Goal: Information Seeking & Learning: Understand process/instructions

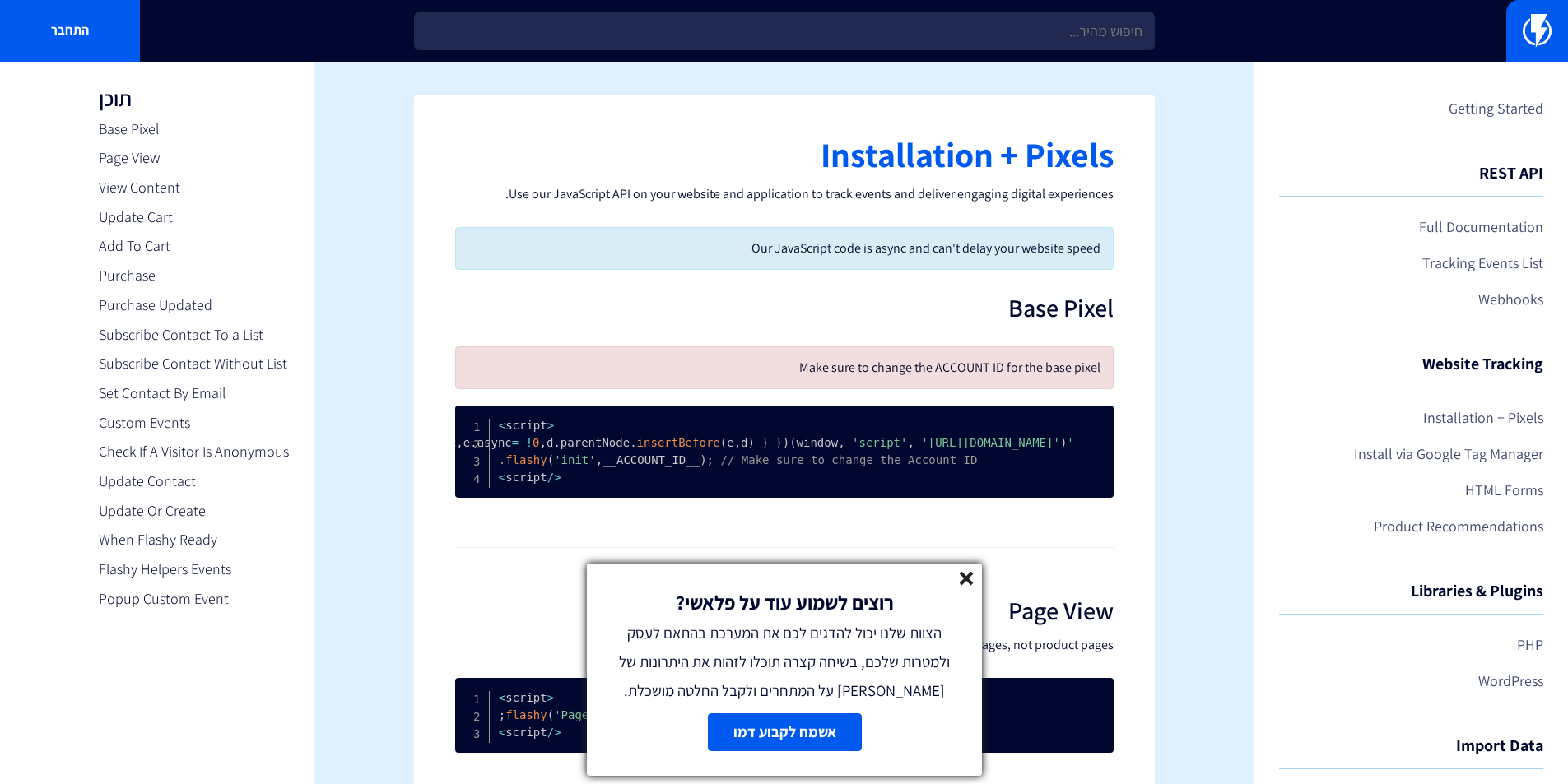
scroll to position [3456, 0]
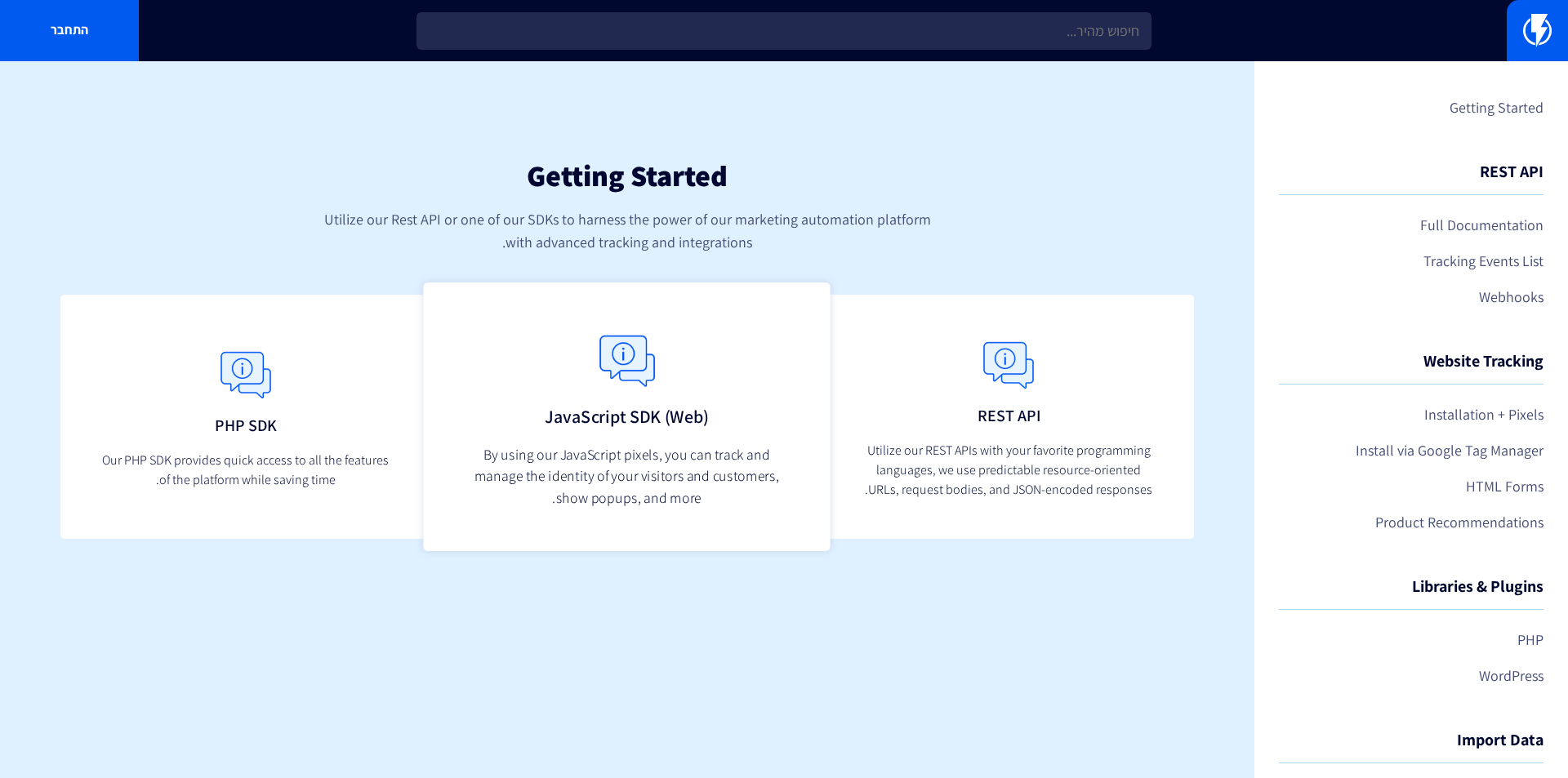
click at [584, 460] on p "By using our JavaScript pixels, you can track and manage the identity of your v…" at bounding box center [627, 475] width 321 height 64
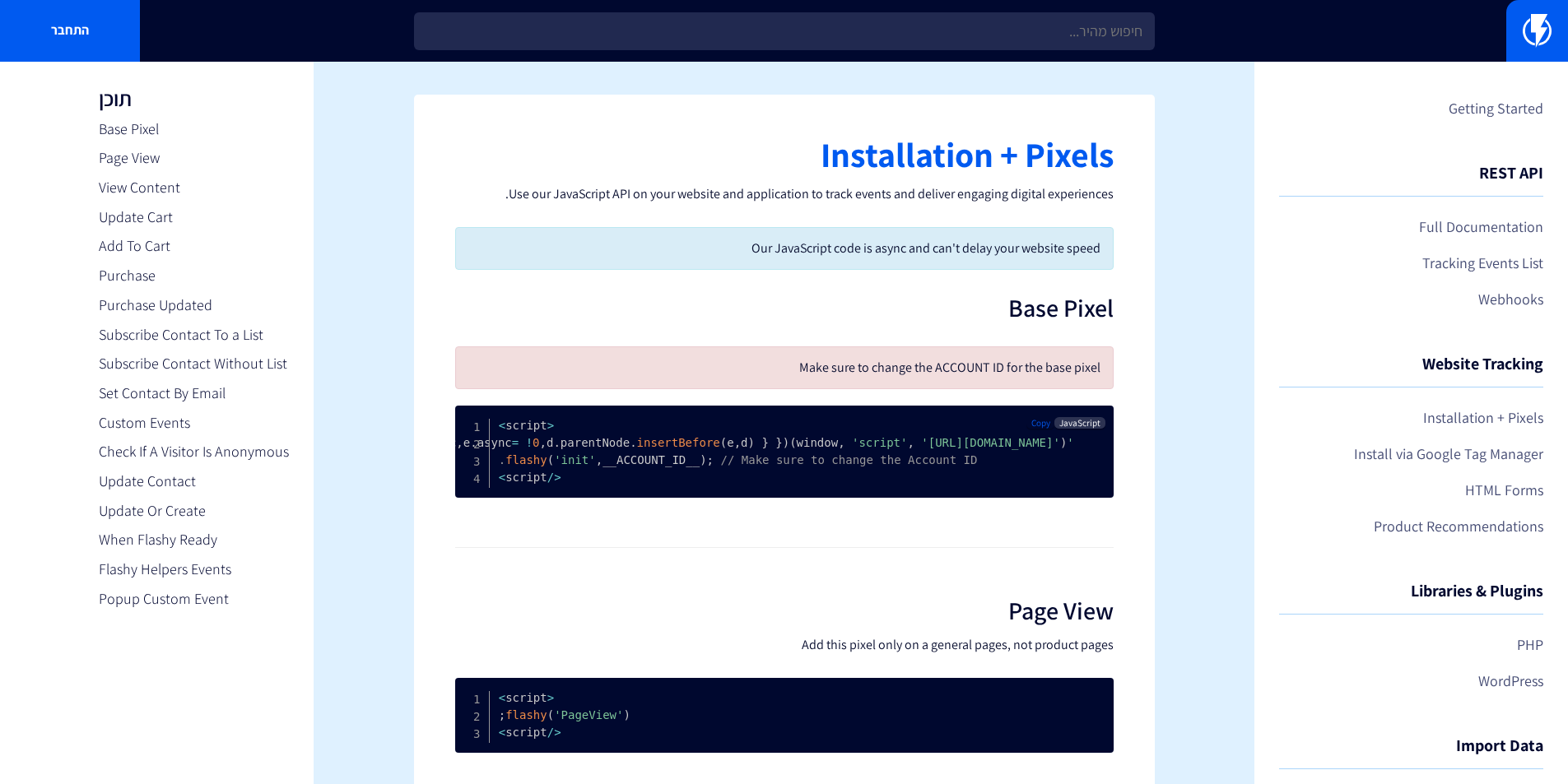
click at [1085, 426] on span "JavaScript" at bounding box center [1080, 423] width 50 height 12
click at [1044, 422] on span "Copy" at bounding box center [1041, 423] width 19 height 12
drag, startPoint x: 694, startPoint y: 609, endPoint x: 696, endPoint y: 347, distance: 262.0
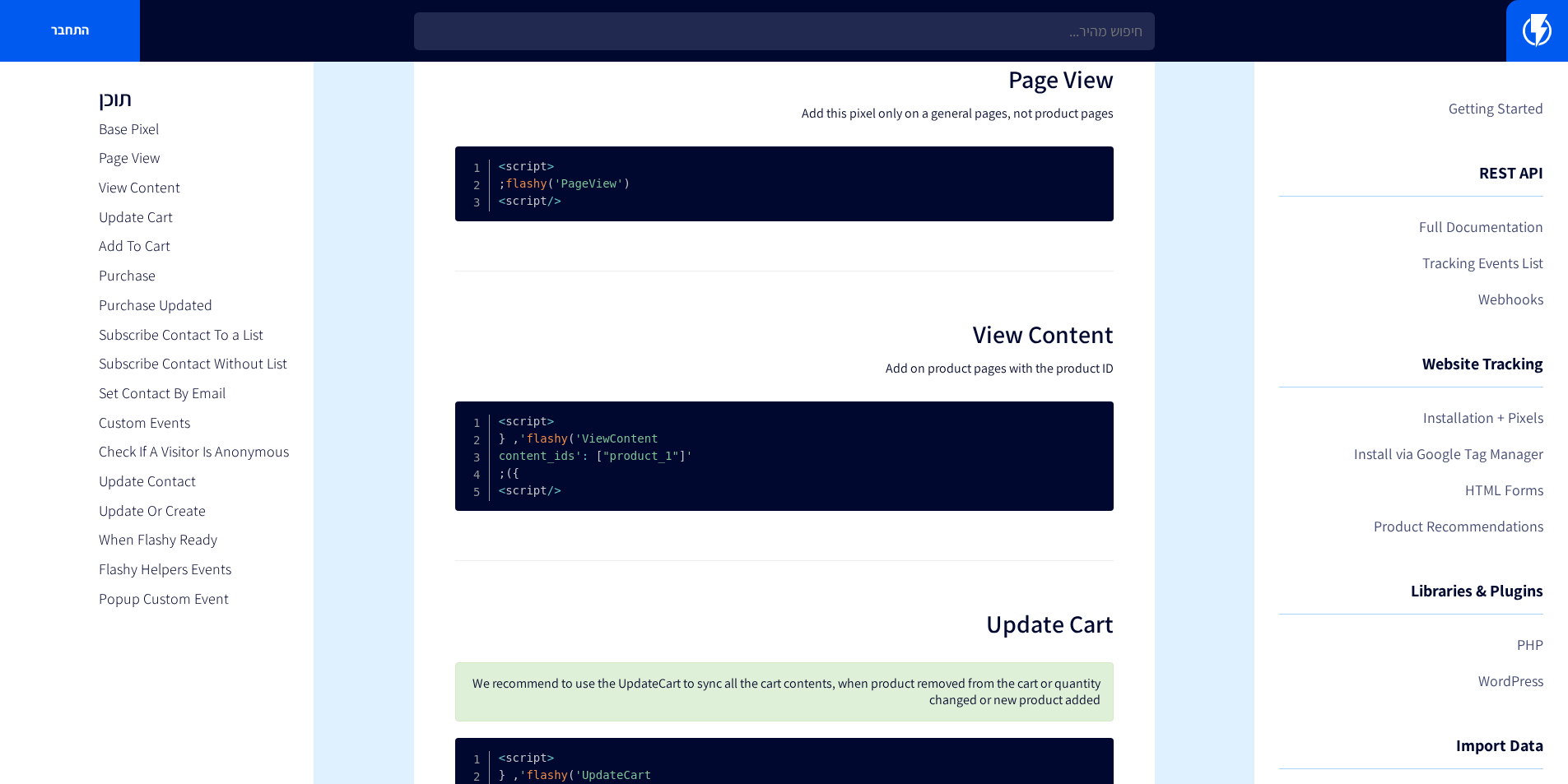
scroll to position [729, 0]
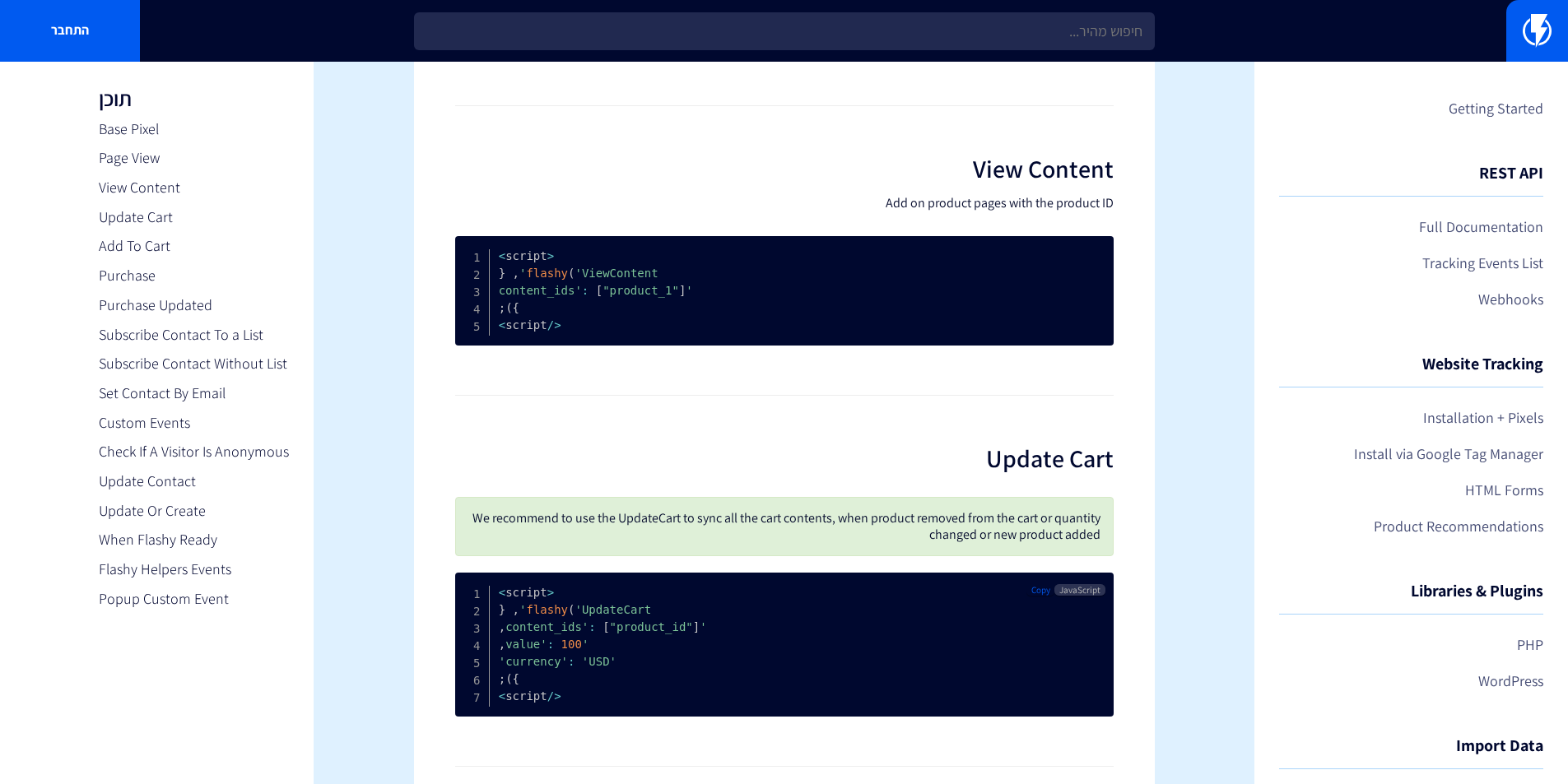
drag, startPoint x: 655, startPoint y: 551, endPoint x: 638, endPoint y: 631, distance: 81.8
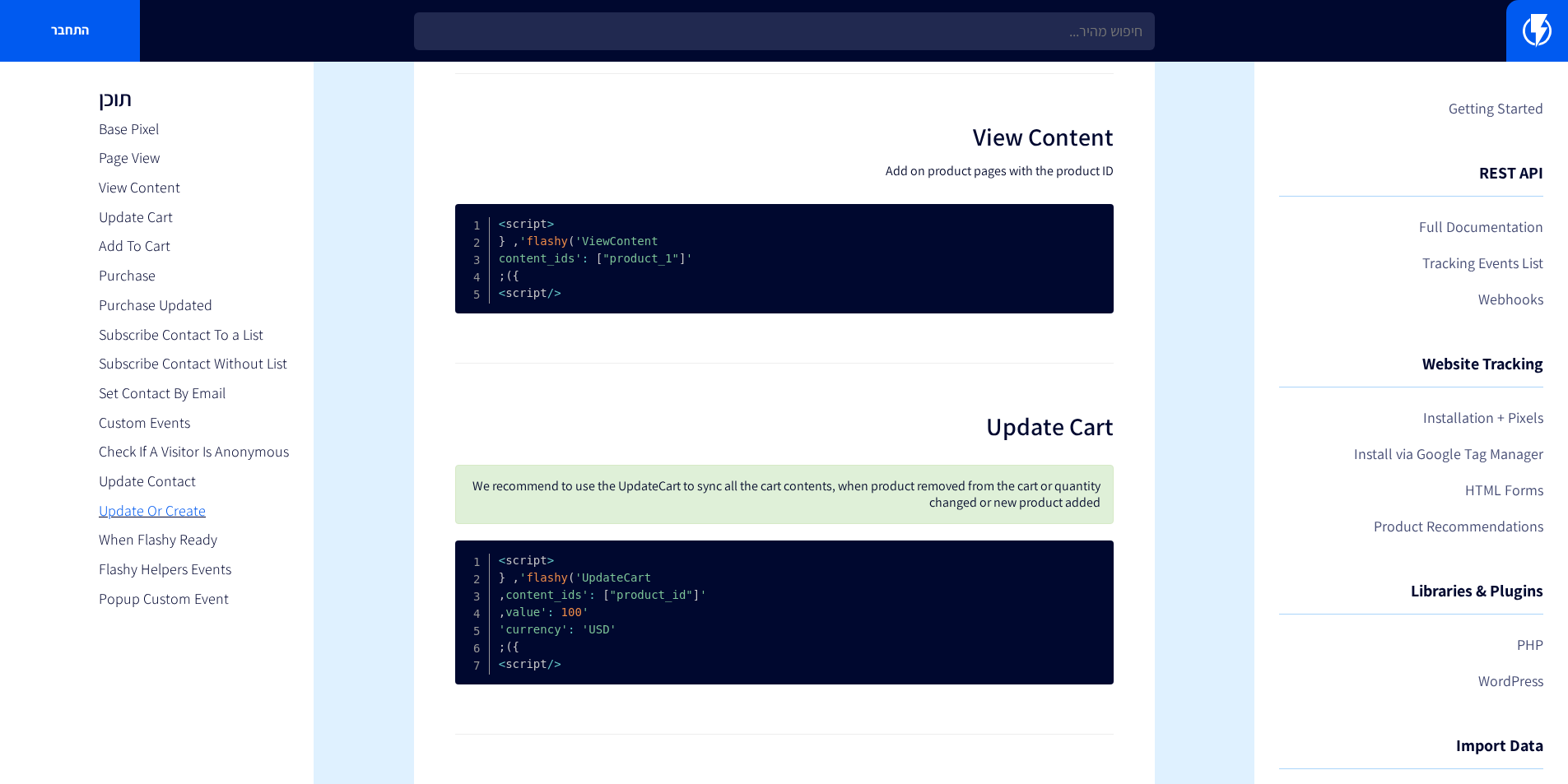
click at [179, 507] on link "Update Or Create" at bounding box center [193, 510] width 190 height 21
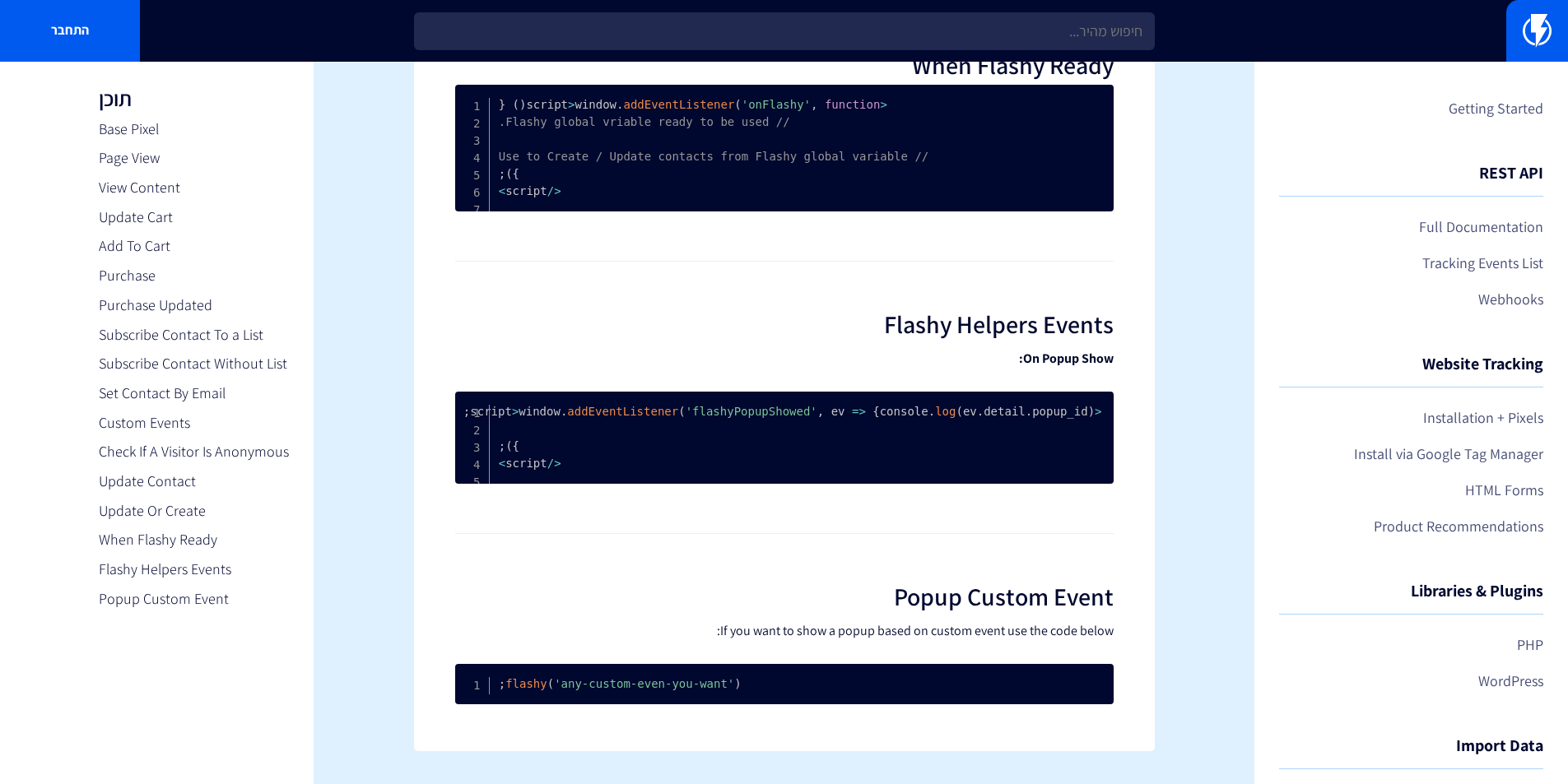
scroll to position [5177, 0]
drag, startPoint x: 634, startPoint y: 414, endPoint x: 594, endPoint y: 513, distance: 106.8
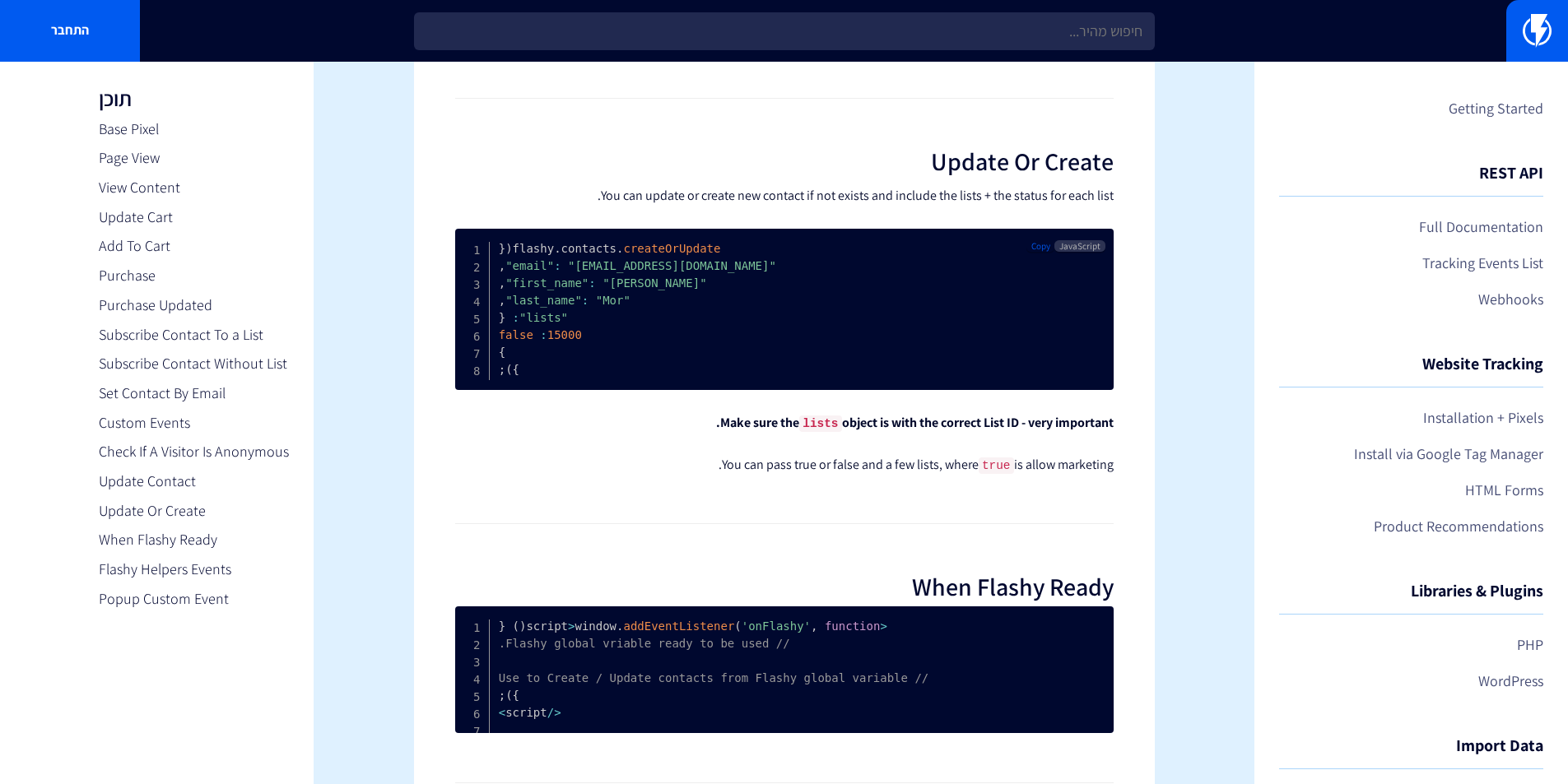
drag, startPoint x: 615, startPoint y: 530, endPoint x: 621, endPoint y: 430, distance: 100.2
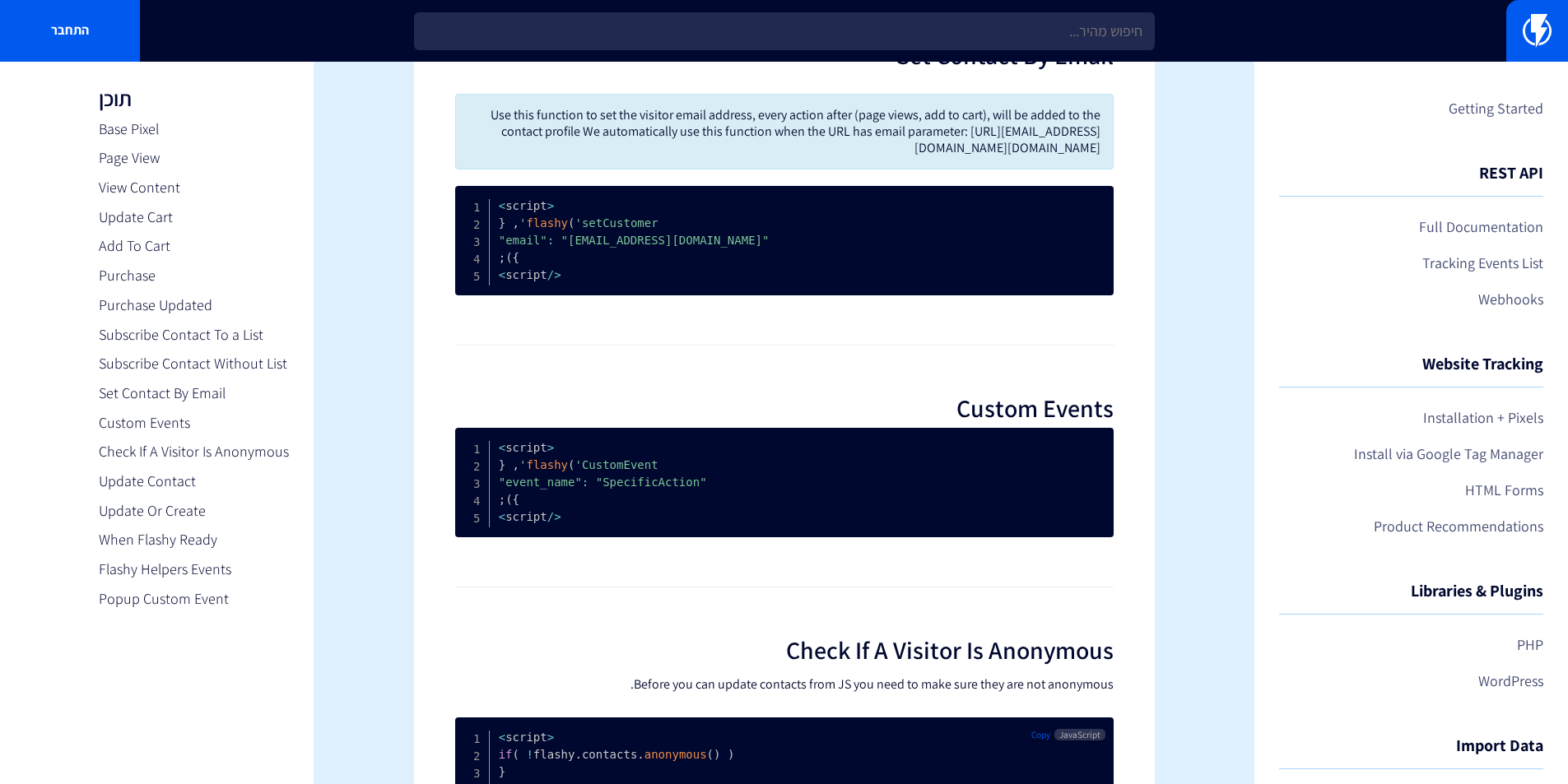
scroll to position [3401, 0]
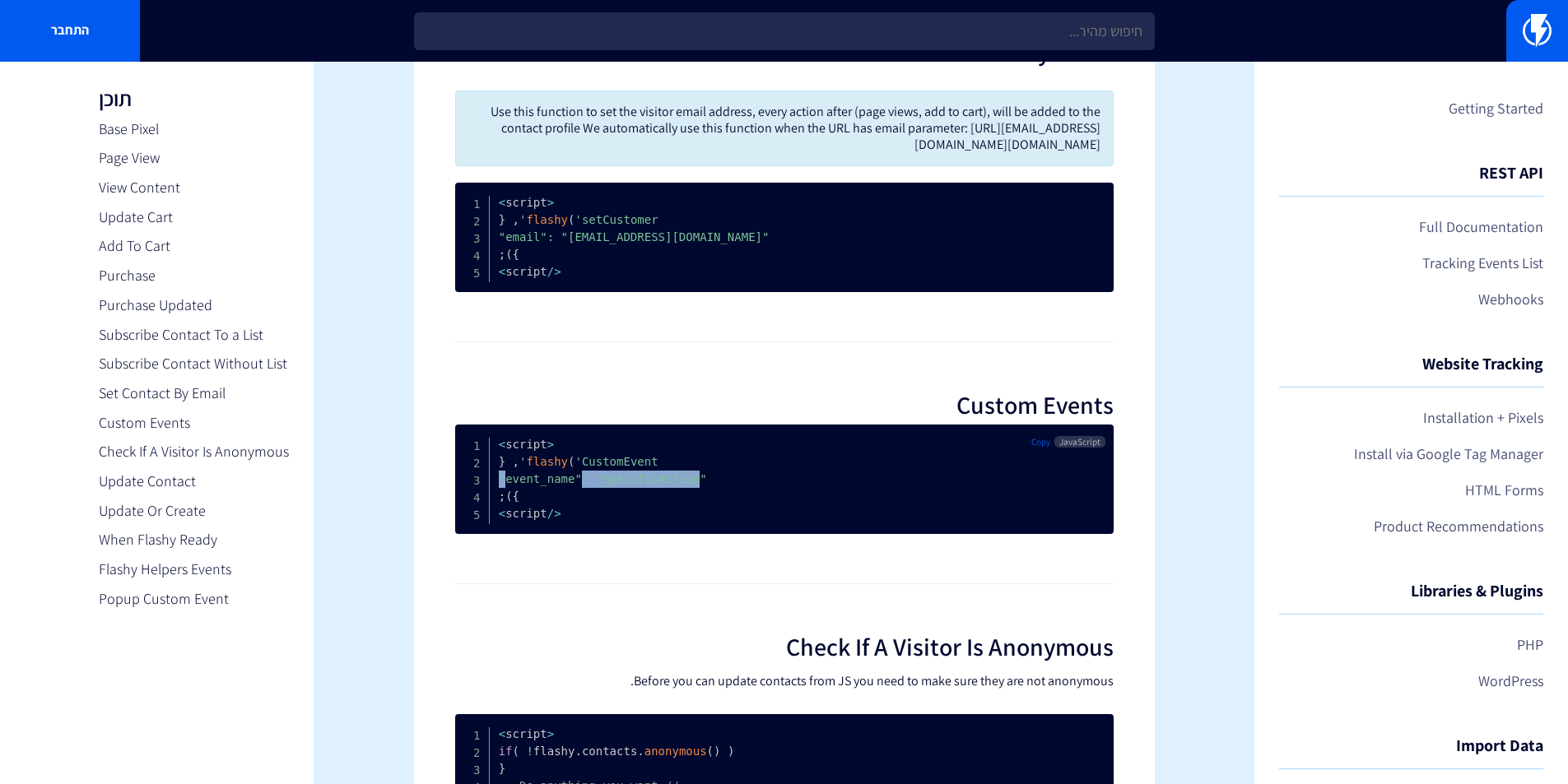
drag, startPoint x: 574, startPoint y: 529, endPoint x: 499, endPoint y: 527, distance: 75.0
click at [499, 520] on code "< script > flashy ( 'CustomEvent' , { "event_name" : "SpecificAction" } ) ; < /…" at bounding box center [631, 478] width 263 height 83
click at [603, 485] on span ""SpecificAction"" at bounding box center [600, 478] width 201 height 13
click at [644, 485] on span ""SpecificAction"" at bounding box center [600, 478] width 201 height 13
click at [758, 534] on pre "< script > flashy ( 'CustomEvent' , { "event_name" : "SpecificAction" } ) ; < /…" at bounding box center [784, 479] width 659 height 110
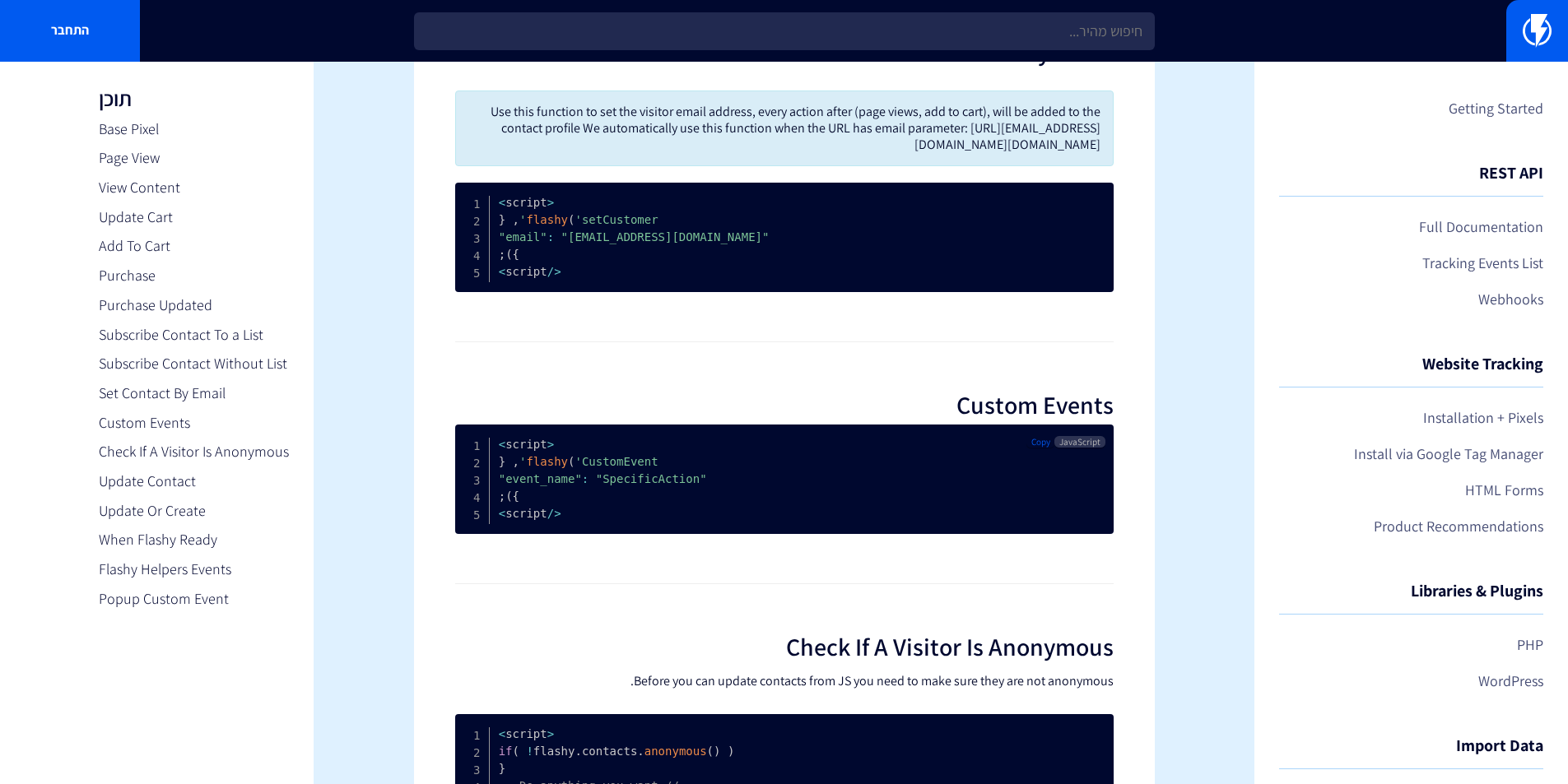
click at [746, 534] on pre "< script > flashy ( 'CustomEvent' , { "event_name" : "SpecificAction" } ) ; < /…" at bounding box center [784, 479] width 659 height 110
click at [1050, 447] on span "Copy" at bounding box center [1041, 442] width 19 height 12
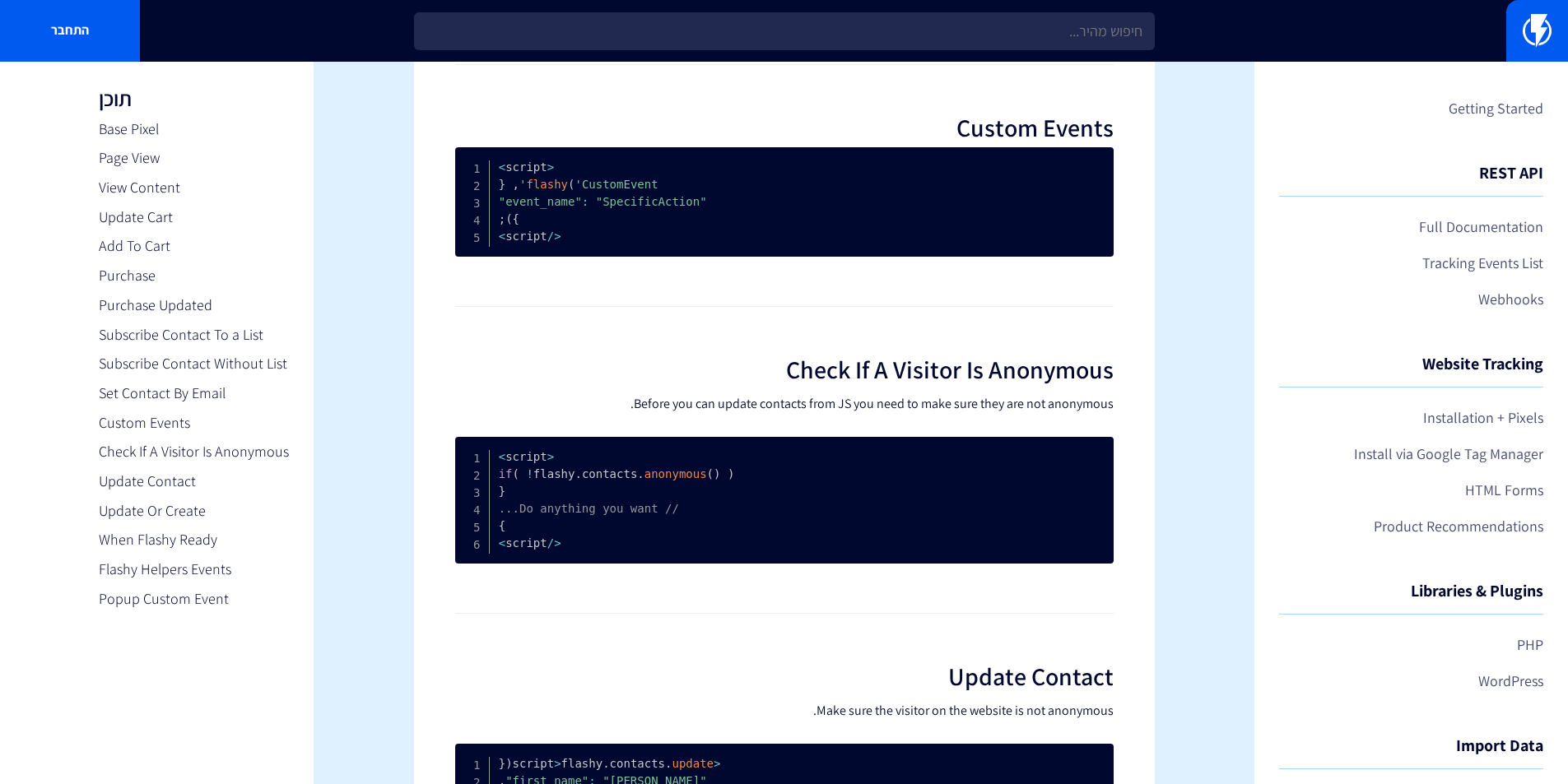
scroll to position [3812, 0]
